Goal: Information Seeking & Learning: Learn about a topic

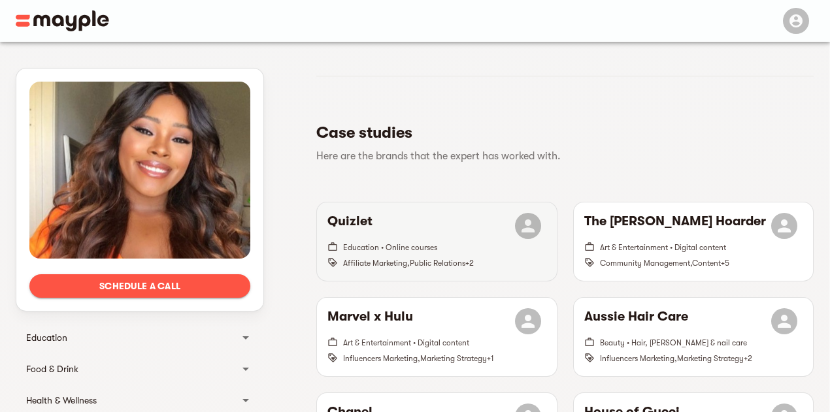
scroll to position [259, 0]
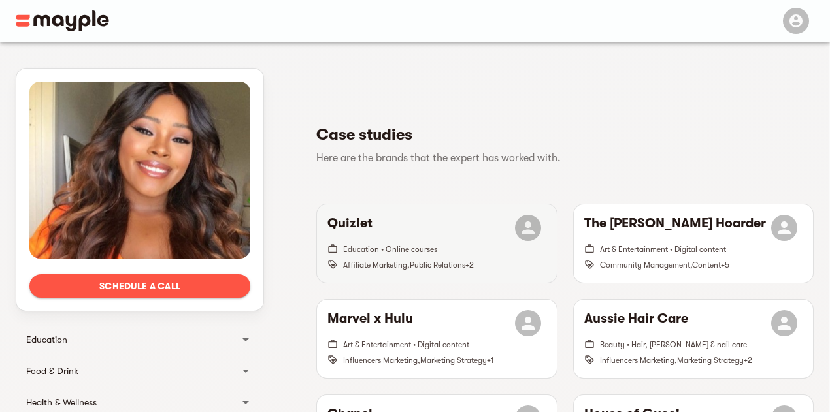
click at [358, 235] on h6 "Quizlet" at bounding box center [349, 228] width 45 height 26
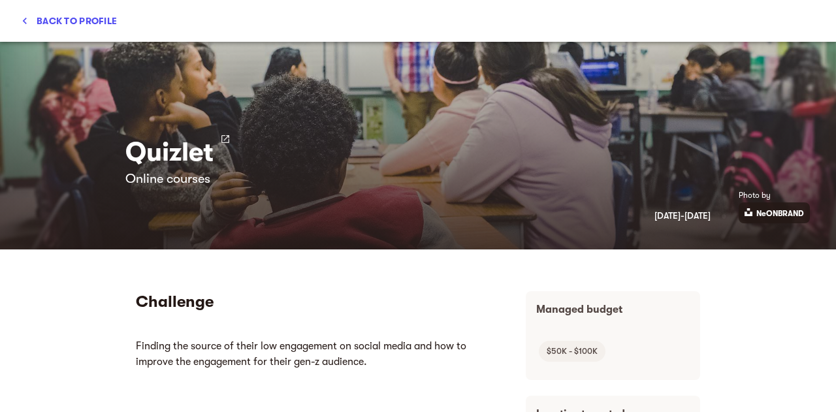
scroll to position [0, 0]
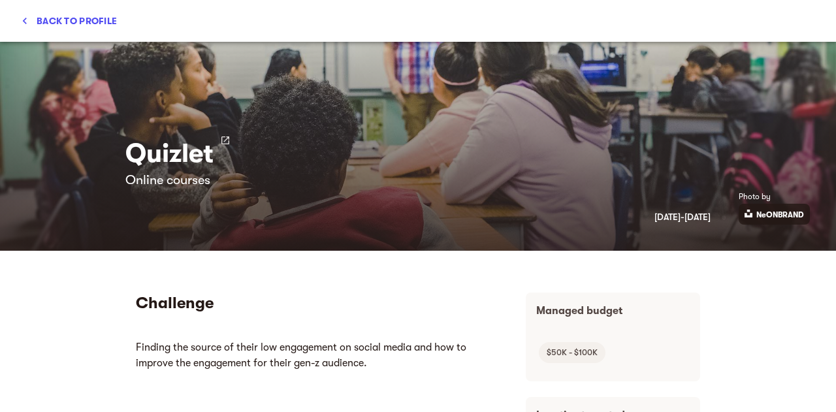
click at [176, 155] on h3 "Quizlet" at bounding box center [169, 153] width 88 height 37
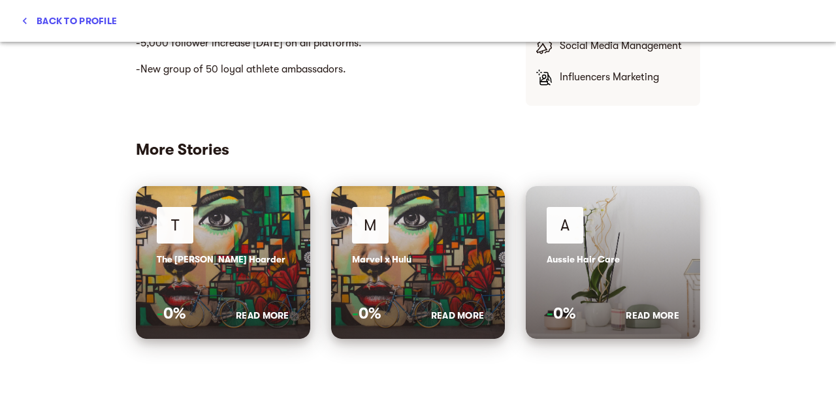
scroll to position [617, 0]
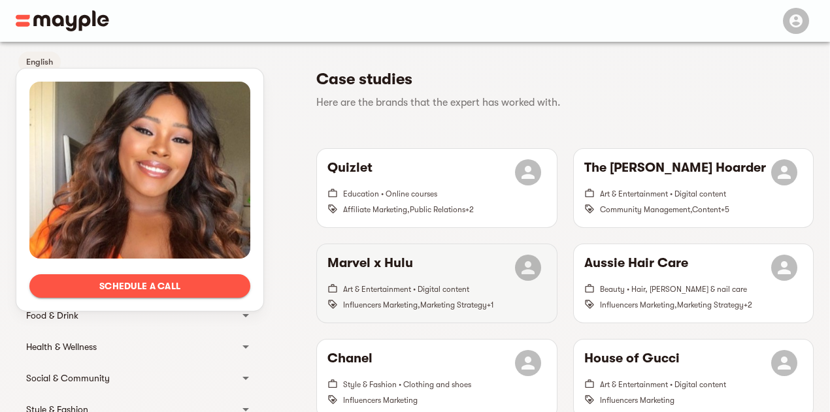
scroll to position [327, 0]
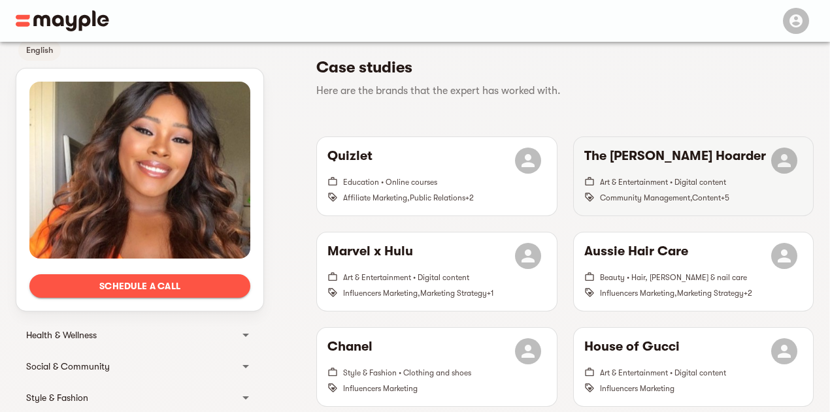
drag, startPoint x: 668, startPoint y: 168, endPoint x: 675, endPoint y: 169, distance: 7.2
click at [675, 169] on h6 "The Penny Hoarder" at bounding box center [675, 161] width 182 height 26
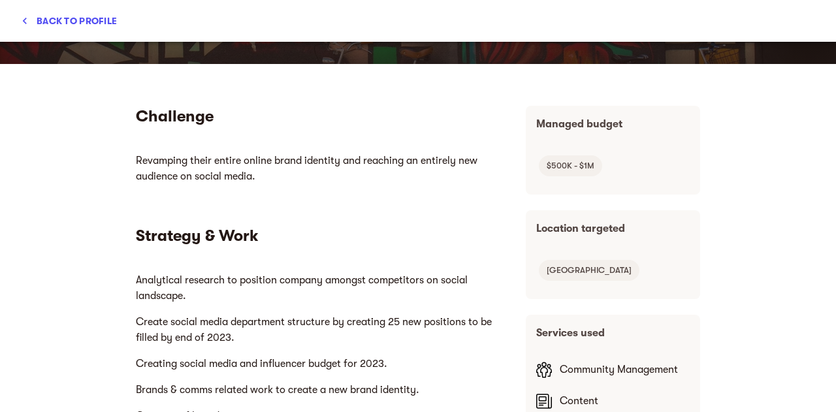
scroll to position [261, 0]
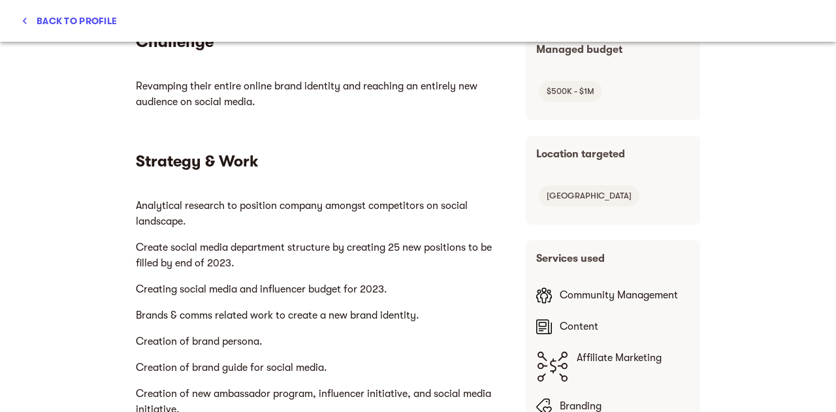
click at [734, 150] on div "The Penny Hoarder Digital content September 2022 - Now Photo by Timon Klauser C…" at bounding box center [418, 227] width 836 height 370
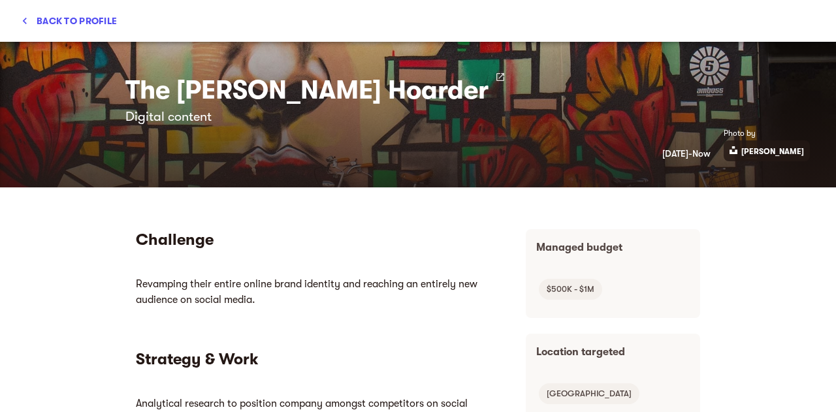
scroll to position [0, 0]
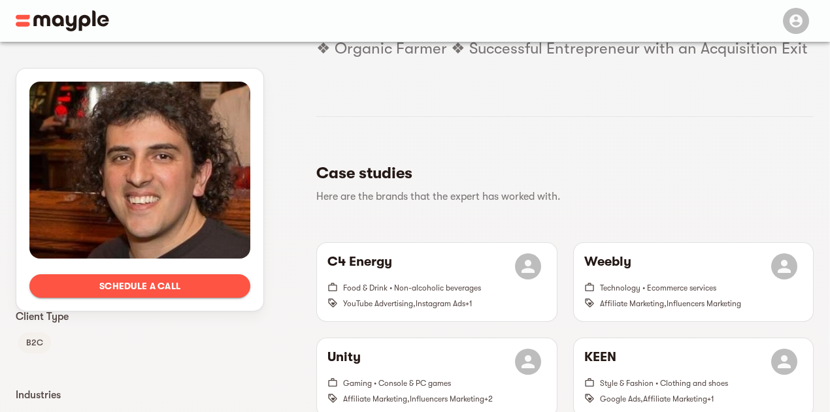
scroll to position [131, 0]
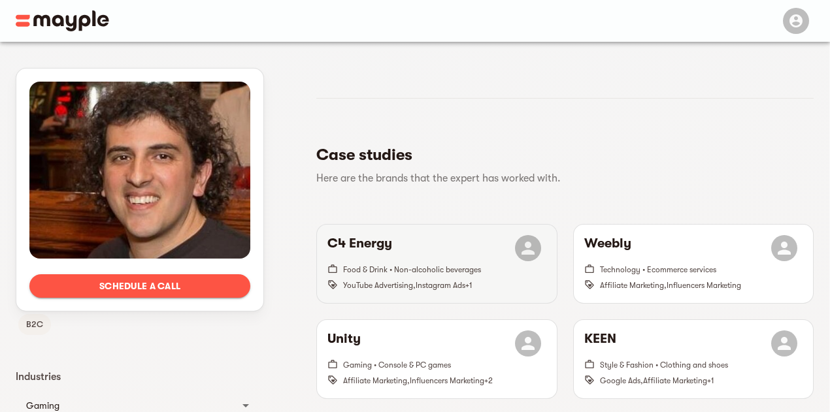
click at [383, 255] on h6 "C4 Energy" at bounding box center [359, 248] width 65 height 26
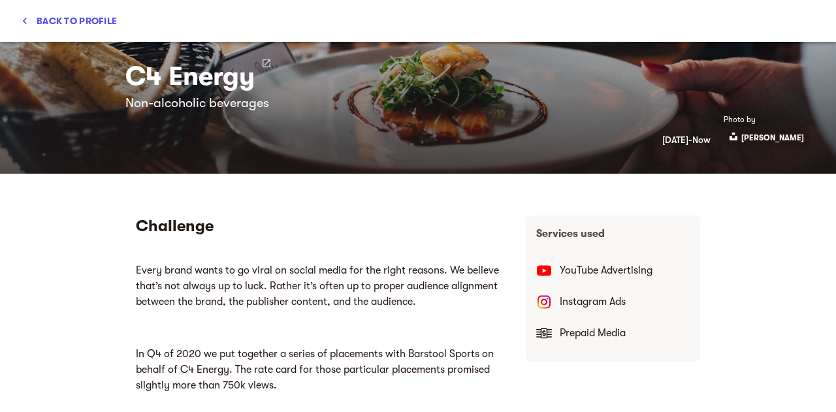
scroll to position [65, 0]
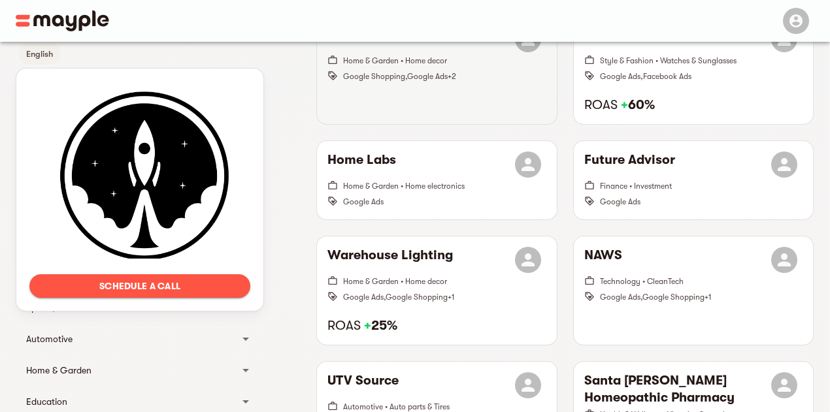
scroll to position [327, 0]
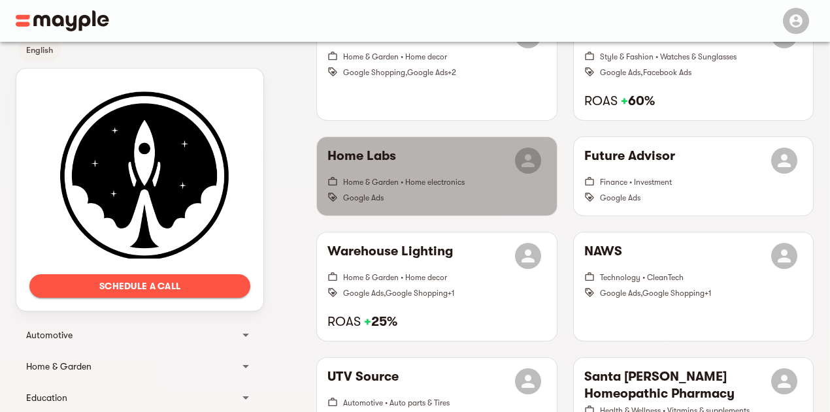
drag, startPoint x: 523, startPoint y: 172, endPoint x: 374, endPoint y: 174, distance: 149.6
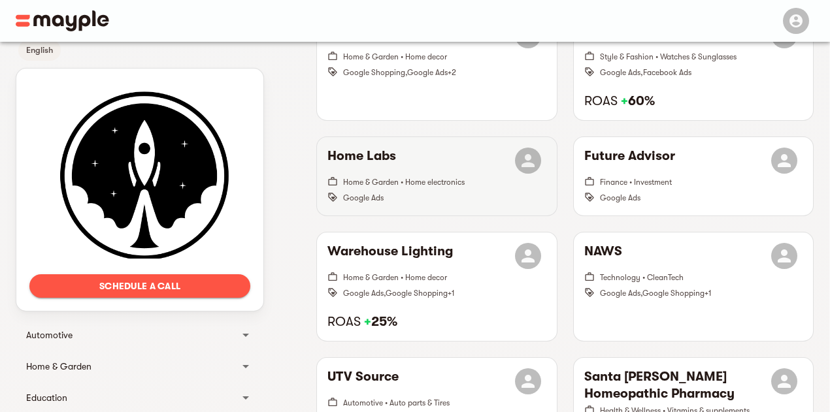
drag, startPoint x: 374, startPoint y: 174, endPoint x: 354, endPoint y: 173, distance: 19.6
click at [354, 173] on h6 "Home Labs" at bounding box center [361, 161] width 69 height 26
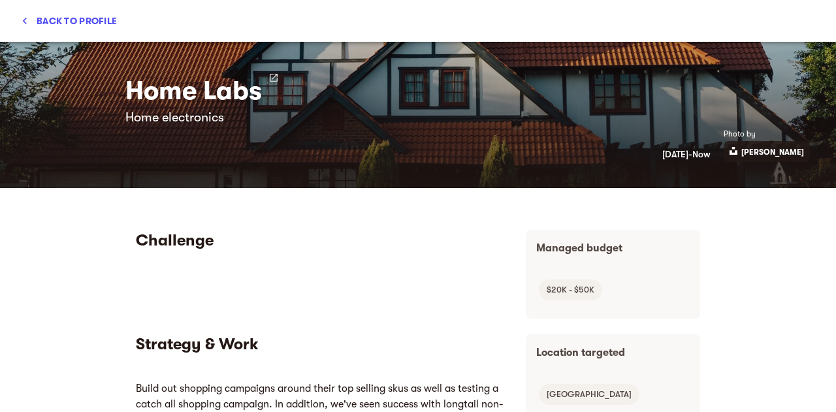
scroll to position [0, 0]
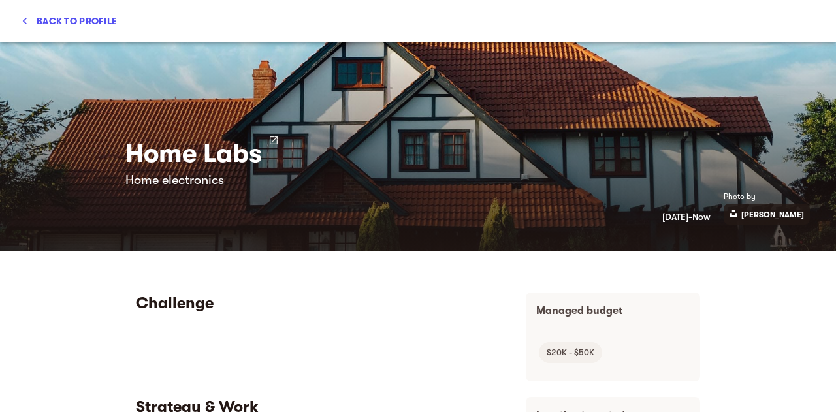
click at [272, 143] on icon at bounding box center [273, 140] width 10 height 10
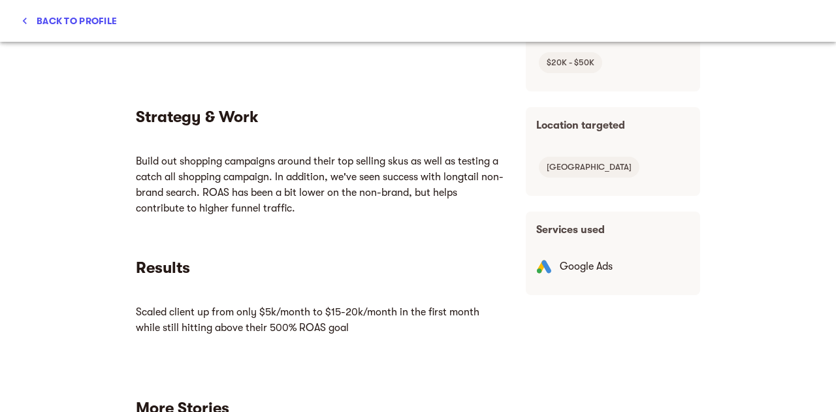
scroll to position [327, 0]
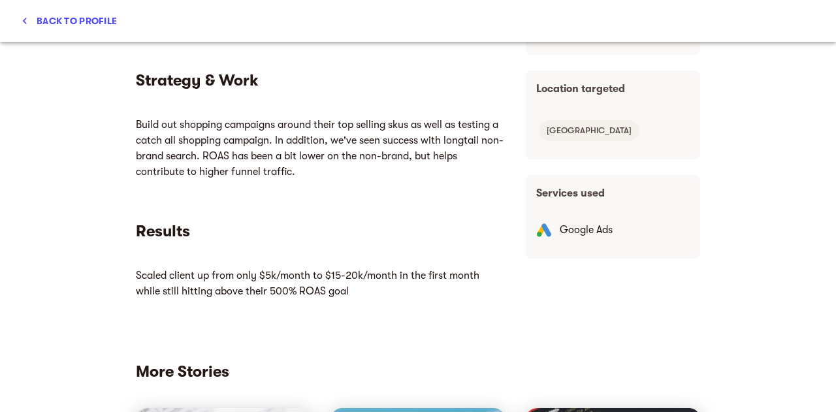
drag, startPoint x: 268, startPoint y: 236, endPoint x: 486, endPoint y: 123, distance: 245.1
click at [176, 127] on p "Build out shopping campaigns around their top selling skus as well as testing a…" at bounding box center [320, 148] width 369 height 73
click at [174, 127] on p "Build out shopping campaigns around their top selling skus as well as testing a…" at bounding box center [320, 148] width 369 height 73
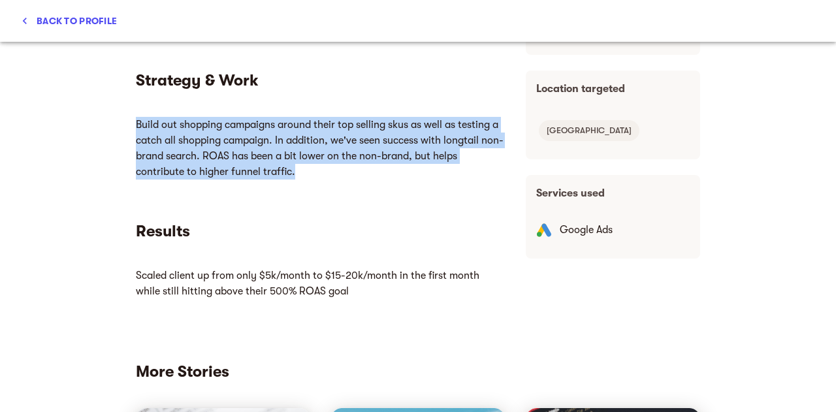
drag, startPoint x: 136, startPoint y: 125, endPoint x: 300, endPoint y: 182, distance: 174.2
click at [300, 182] on p "Build out shopping campaigns around their top selling skus as well as testing a…" at bounding box center [320, 148] width 369 height 73
click at [287, 172] on p "Build out shopping campaigns around their top selling skus as well as testing a…" at bounding box center [320, 148] width 369 height 73
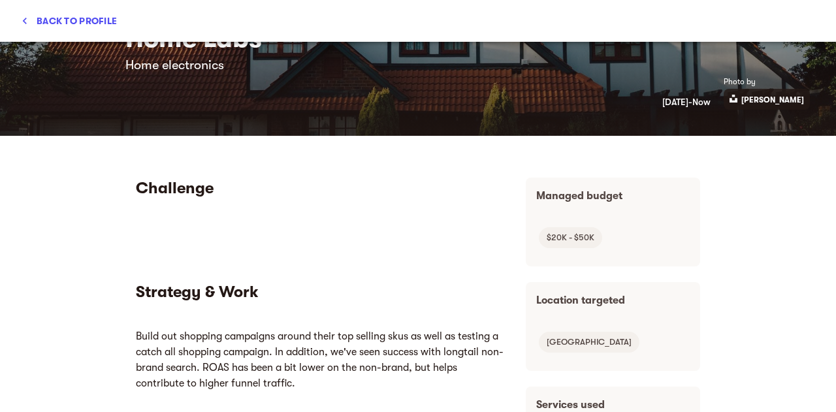
scroll to position [261, 0]
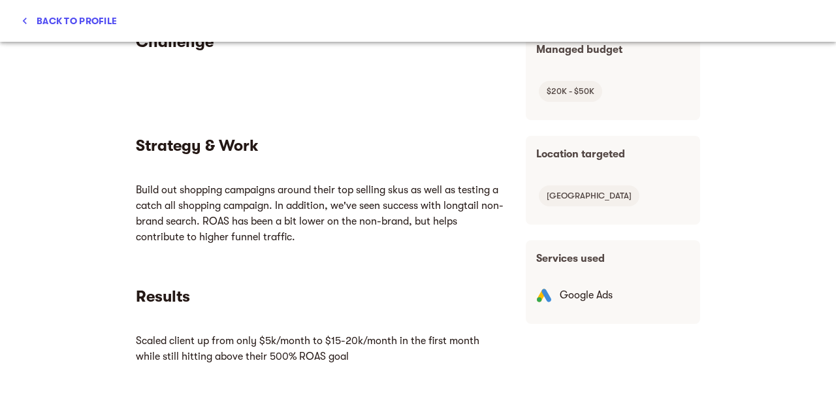
click at [405, 193] on p "Build out shopping campaigns around their top selling skus as well as testing a…" at bounding box center [320, 213] width 369 height 73
click at [310, 259] on div "Challenge Strategy & Work Results" at bounding box center [320, 218] width 390 height 395
drag, startPoint x: 218, startPoint y: 225, endPoint x: 170, endPoint y: 227, distance: 47.7
click at [136, 216] on html "Build out shopping campaigns around their top selling skus as well as testing a…" at bounding box center [320, 213] width 369 height 73
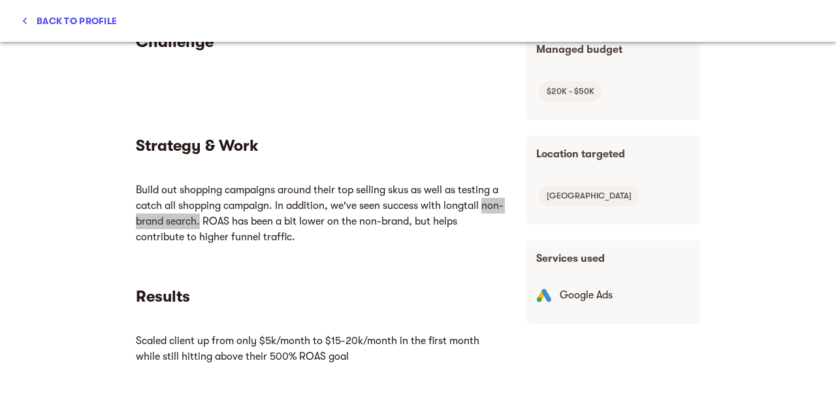
click at [381, 259] on div "Challenge Strategy & Work Results" at bounding box center [320, 218] width 390 height 395
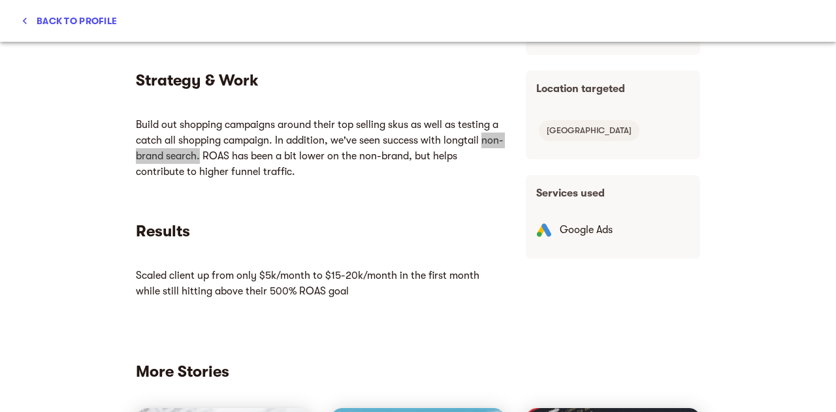
scroll to position [392, 0]
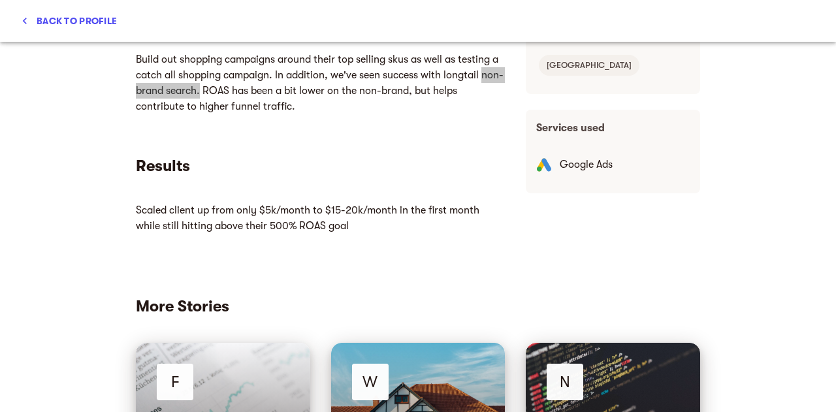
click at [350, 248] on div "Challenge Strategy & Work Results" at bounding box center [320, 87] width 390 height 395
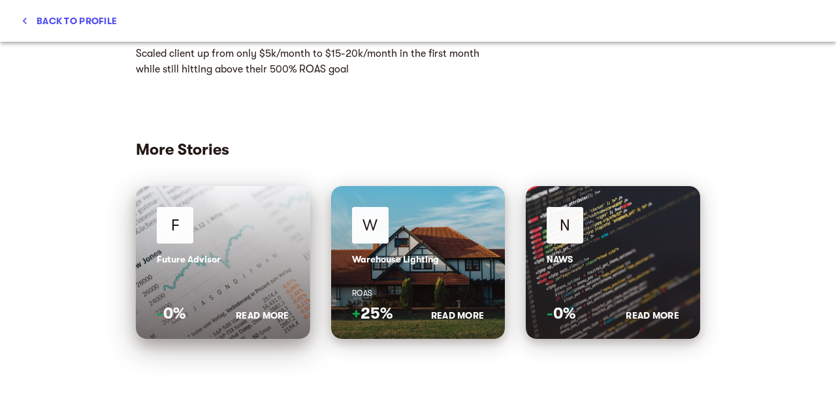
scroll to position [287, 0]
